Goal: Task Accomplishment & Management: Manage account settings

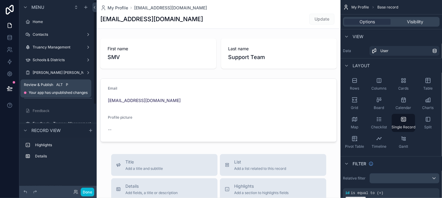
click at [8, 89] on icon at bounding box center [10, 88] width 6 height 6
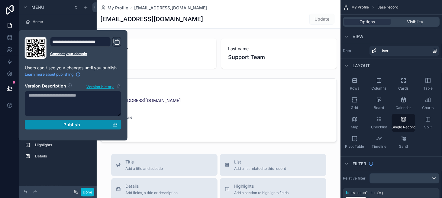
click at [72, 122] on span "Publish" at bounding box center [72, 124] width 16 height 5
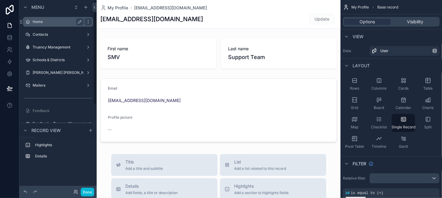
click at [39, 18] on div "Home" at bounding box center [58, 21] width 51 height 7
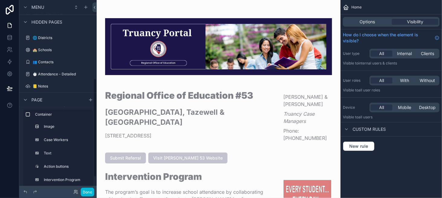
scroll to position [151, 0]
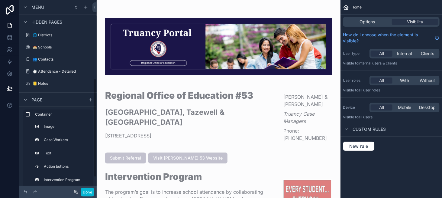
click at [32, 98] on span "Page" at bounding box center [36, 99] width 11 height 6
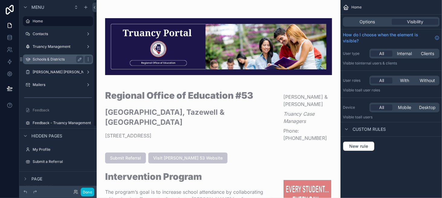
scroll to position [0, 0]
click at [88, 191] on button "Done" at bounding box center [88, 191] width 14 height 9
